Goal: Transaction & Acquisition: Book appointment/travel/reservation

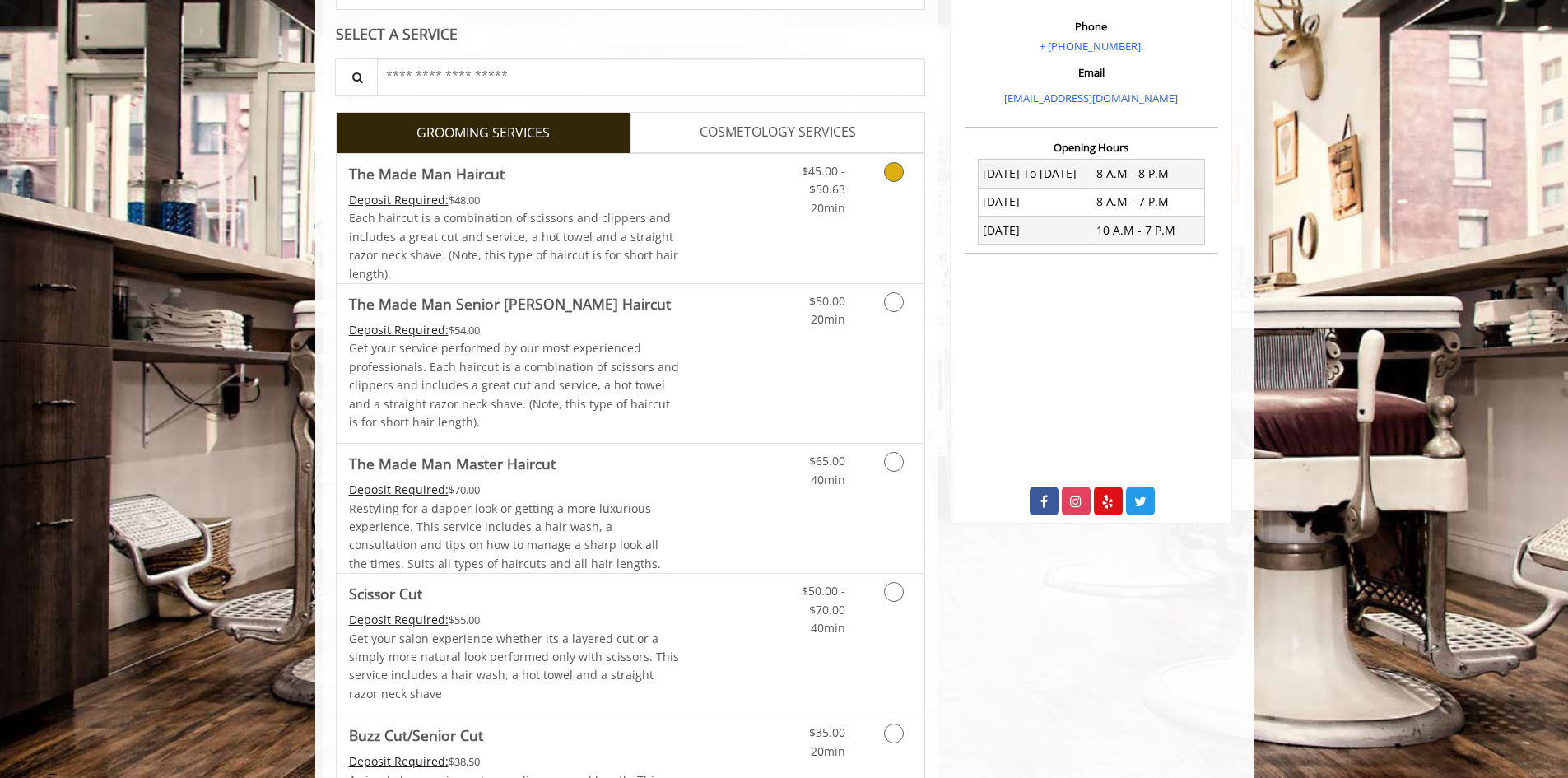
scroll to position [494, 0]
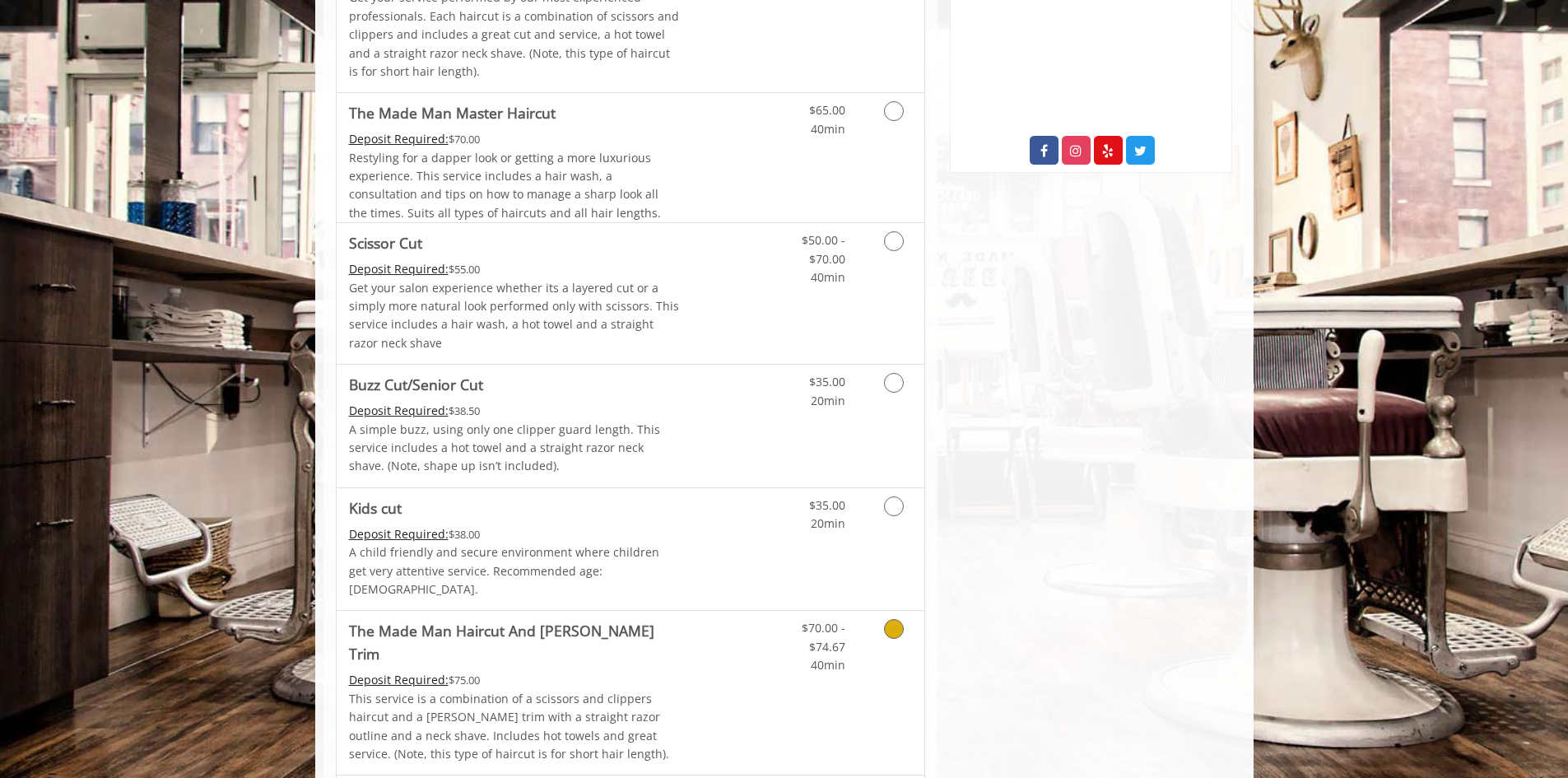
click at [884, 638] on link "Grooming services" at bounding box center [891, 643] width 42 height 63
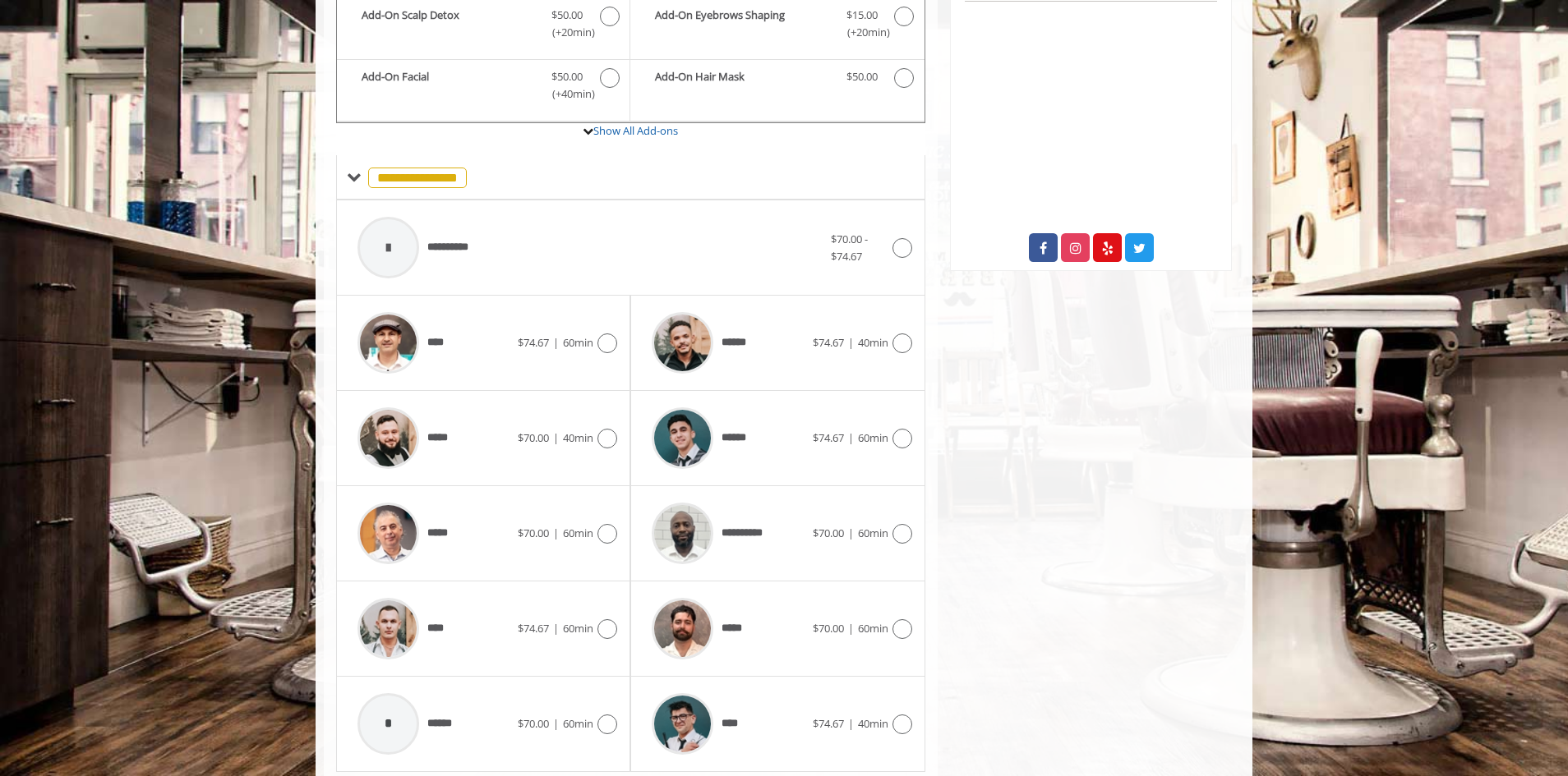
scroll to position [590, 0]
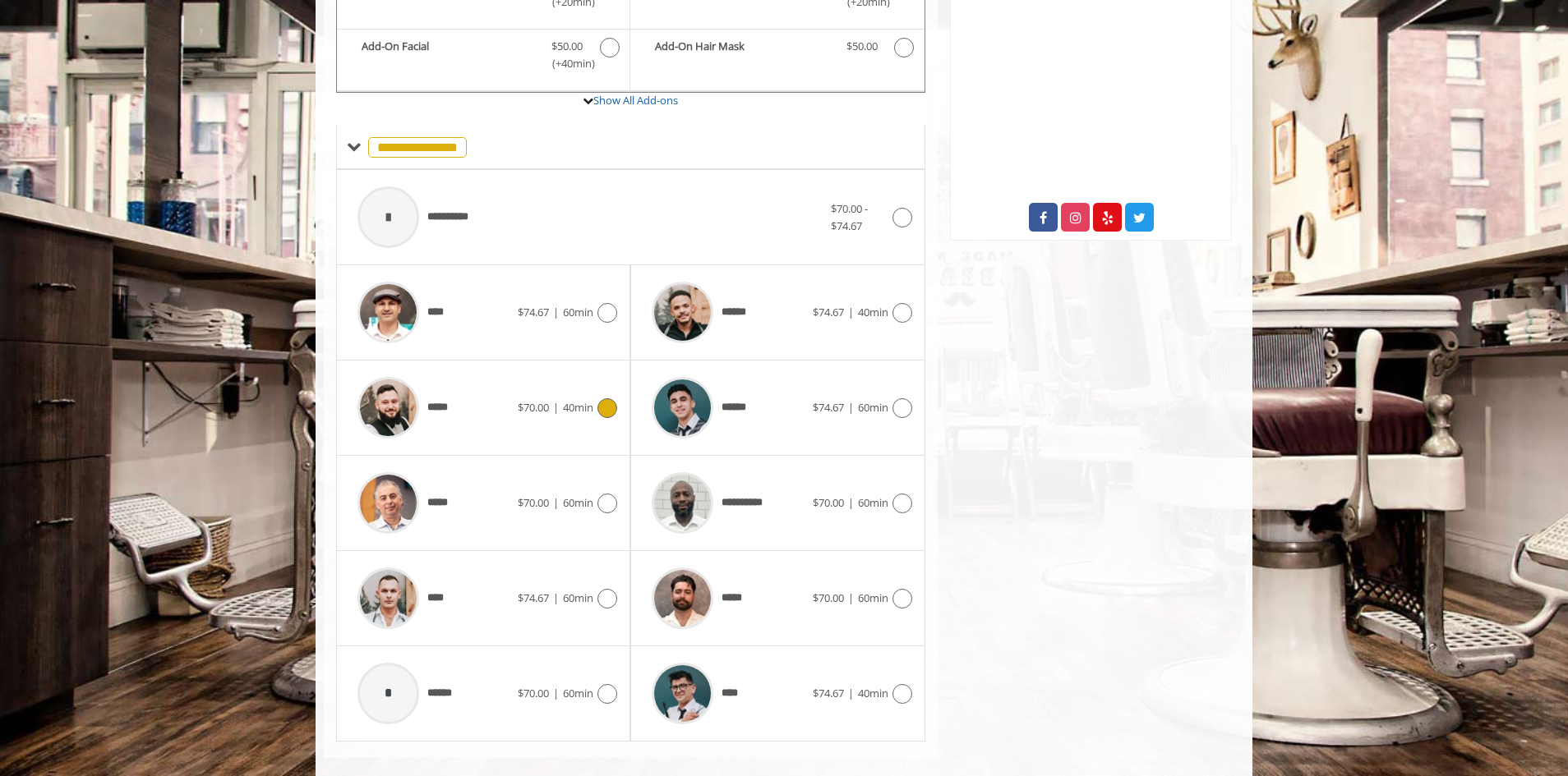
click at [492, 389] on div "*****" at bounding box center [433, 408] width 168 height 78
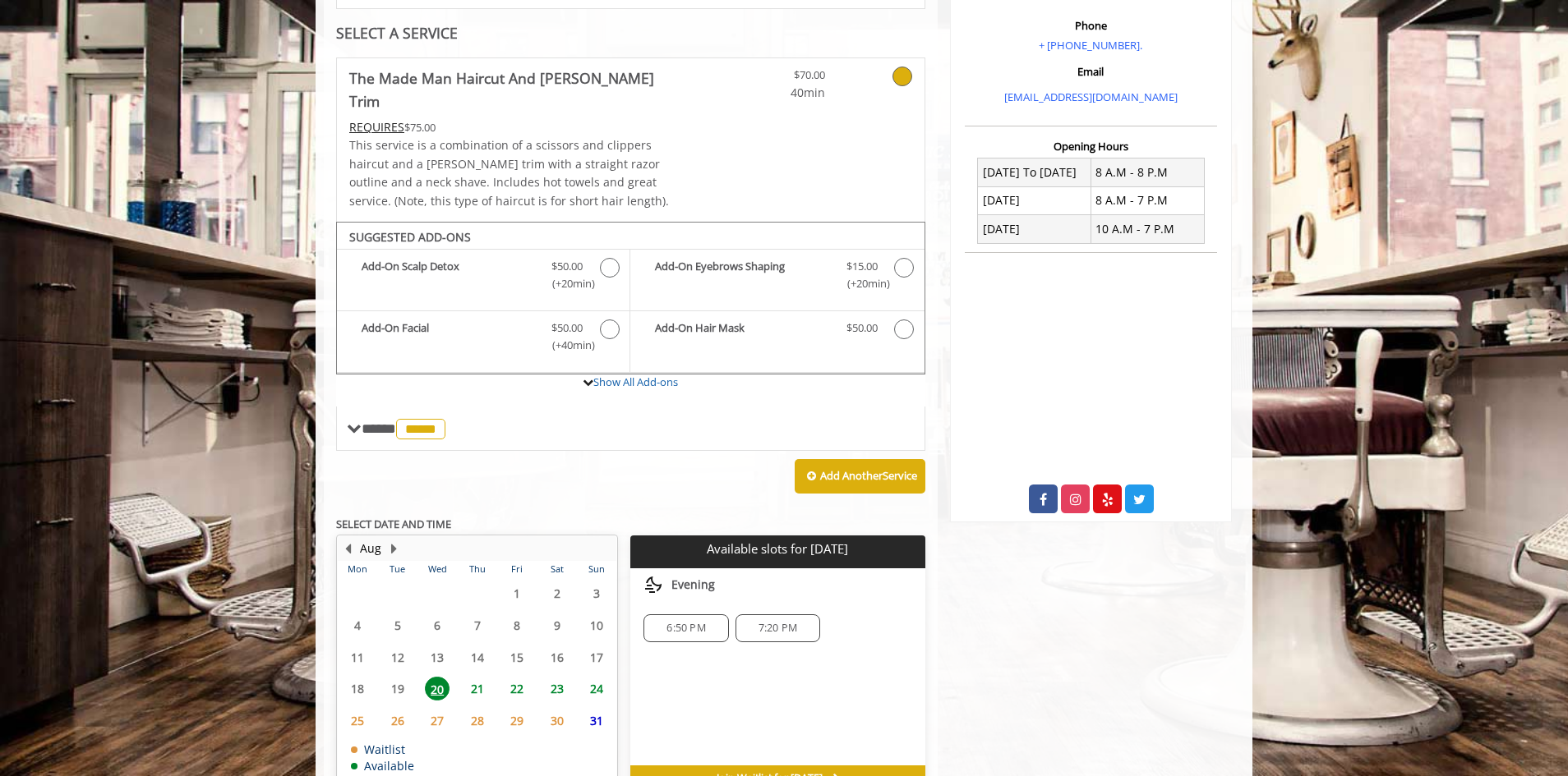
scroll to position [382, 0]
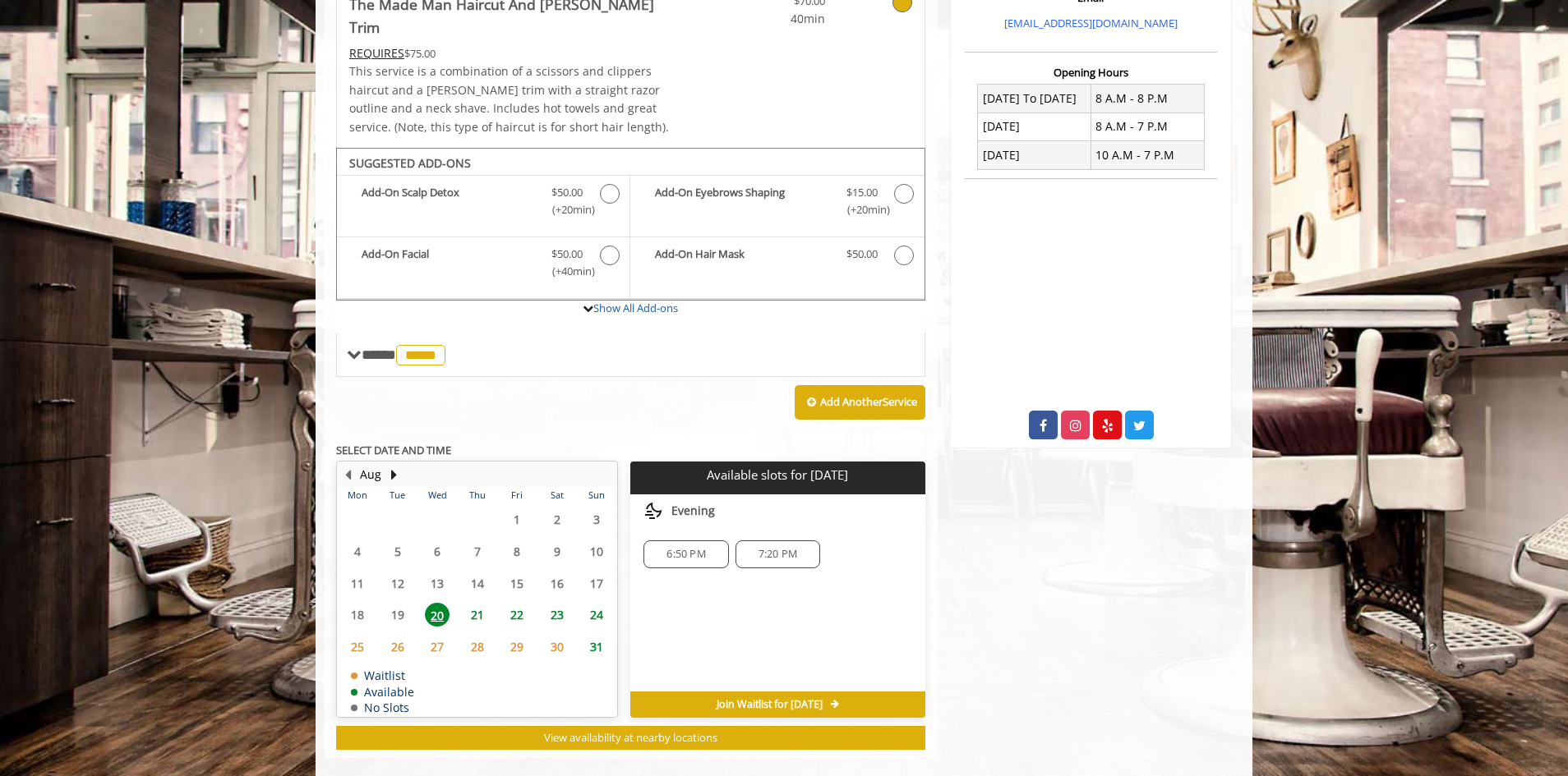
click at [400, 635] on span "26" at bounding box center [397, 647] width 24 height 24
click at [427, 635] on span "27" at bounding box center [437, 647] width 24 height 24
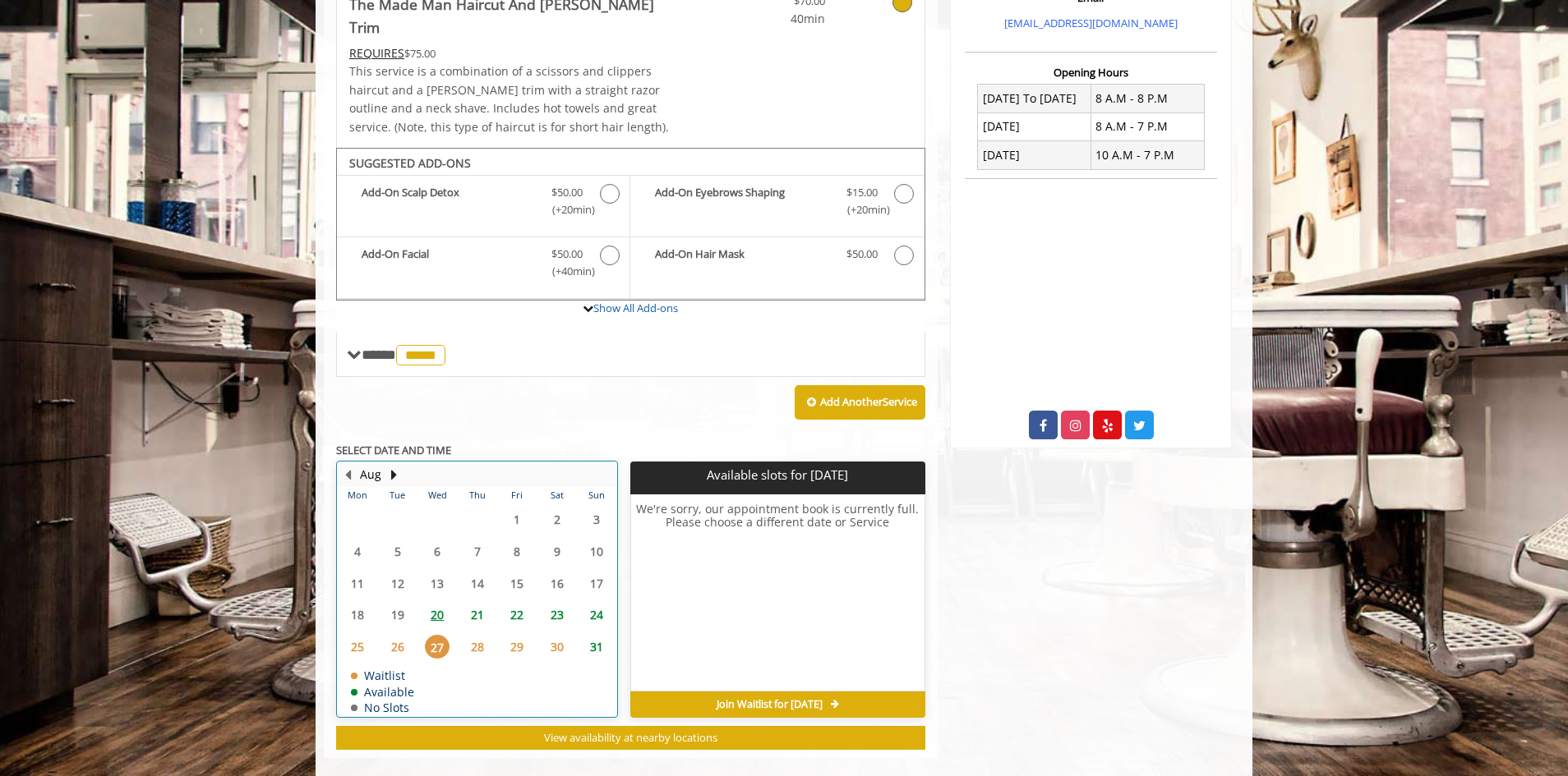
click at [462, 635] on div "28" at bounding box center [476, 647] width 33 height 24
click at [514, 635] on span "29" at bounding box center [516, 647] width 24 height 24
click at [558, 635] on span "30" at bounding box center [557, 647] width 24 height 24
click at [588, 603] on span "24" at bounding box center [596, 615] width 24 height 24
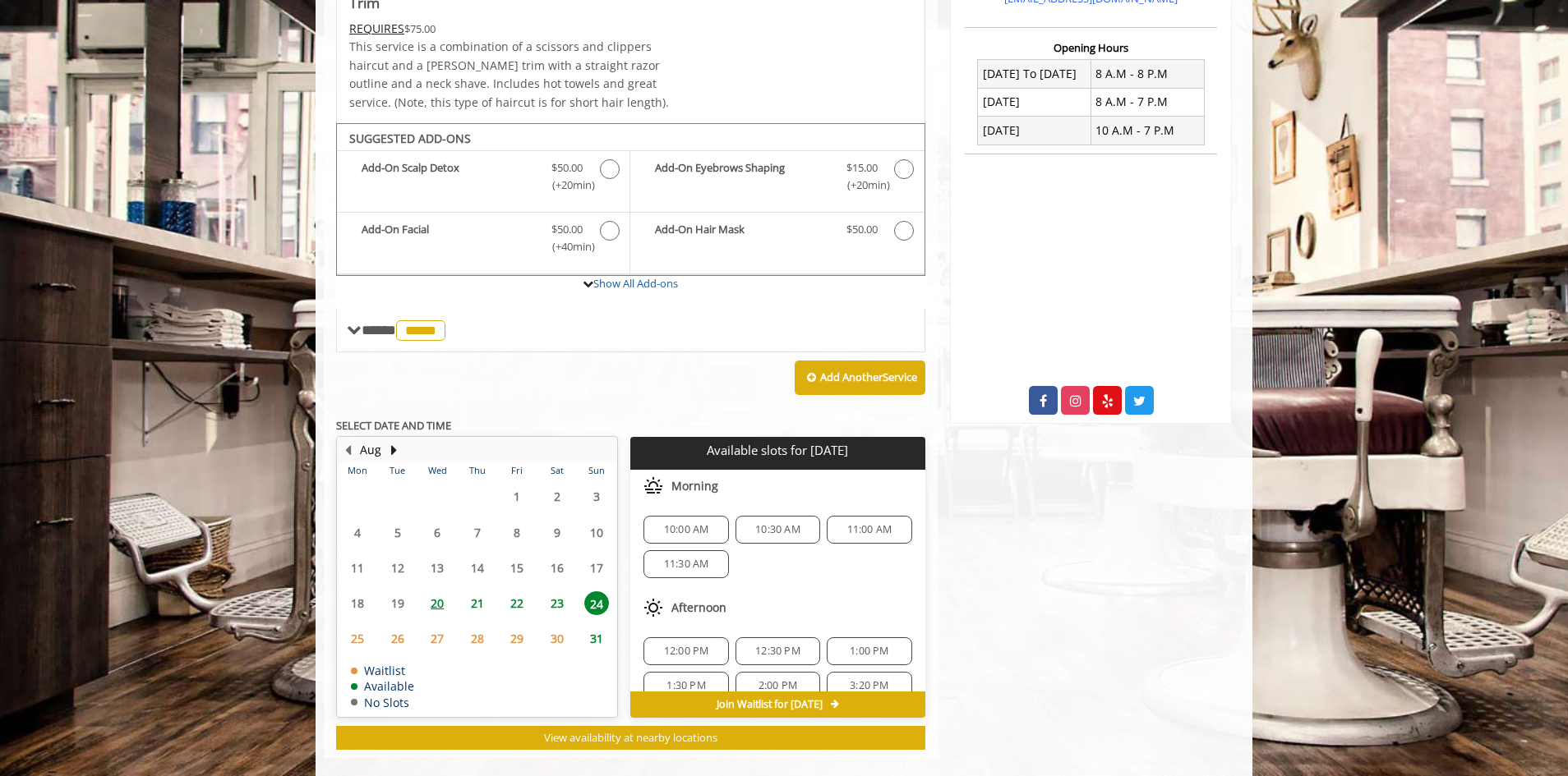
click at [512, 592] on span "22" at bounding box center [516, 604] width 24 height 24
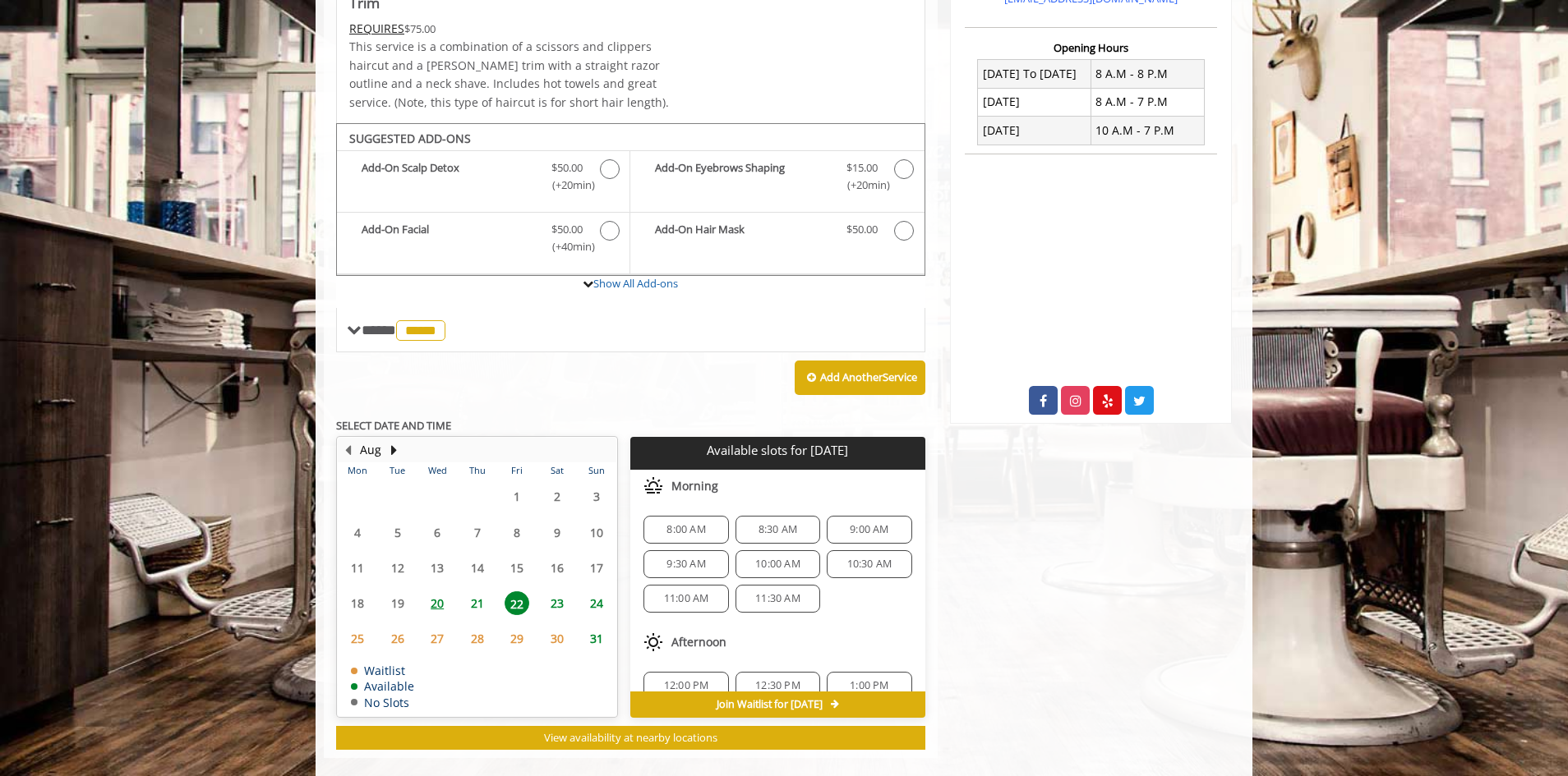
click at [482, 592] on span "21" at bounding box center [477, 604] width 24 height 24
click at [514, 592] on span "22" at bounding box center [516, 604] width 24 height 24
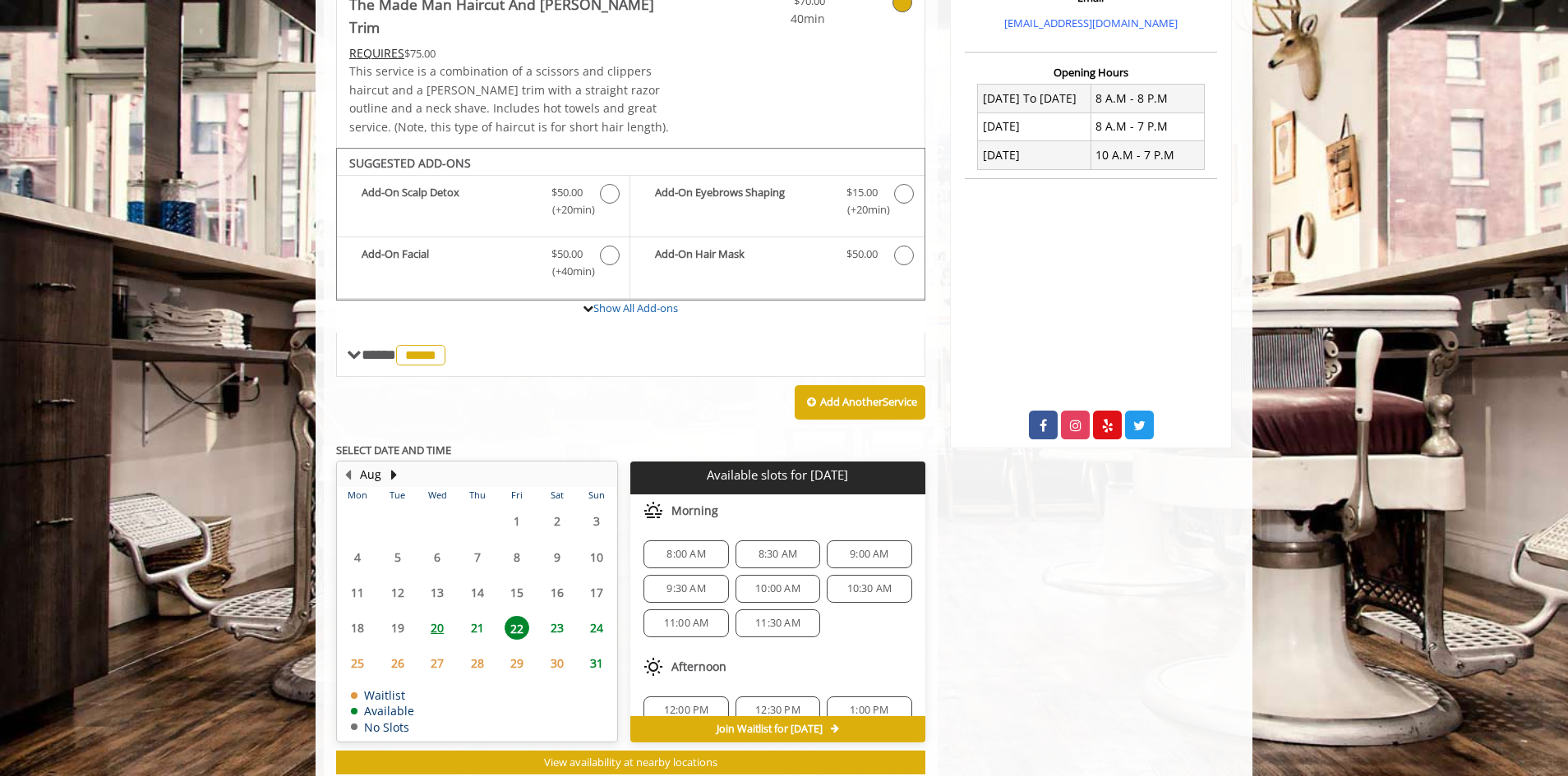
scroll to position [407, 0]
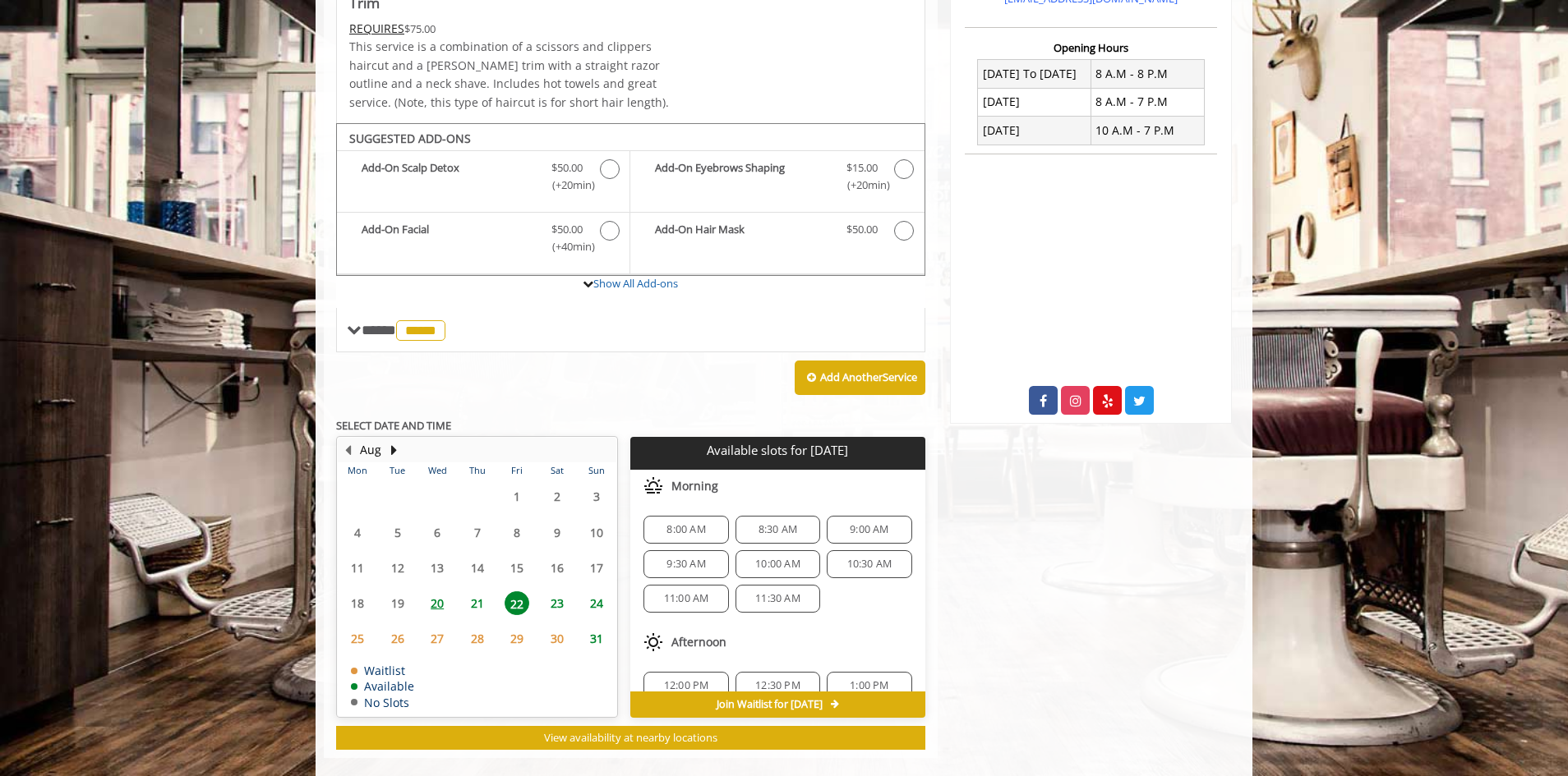
click at [592, 592] on span "24" at bounding box center [596, 604] width 24 height 24
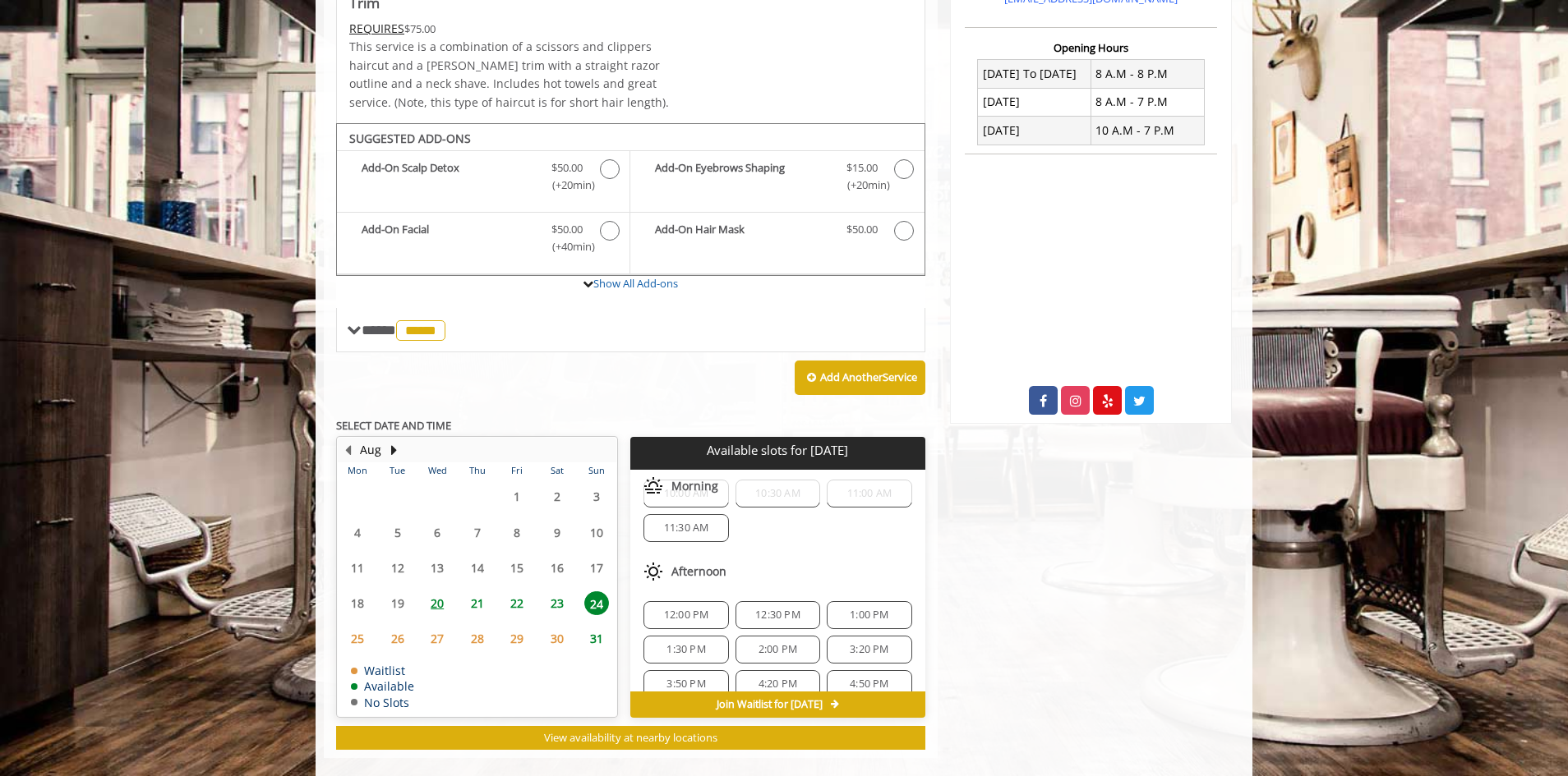
scroll to position [0, 0]
